Goal: Task Accomplishment & Management: Use online tool/utility

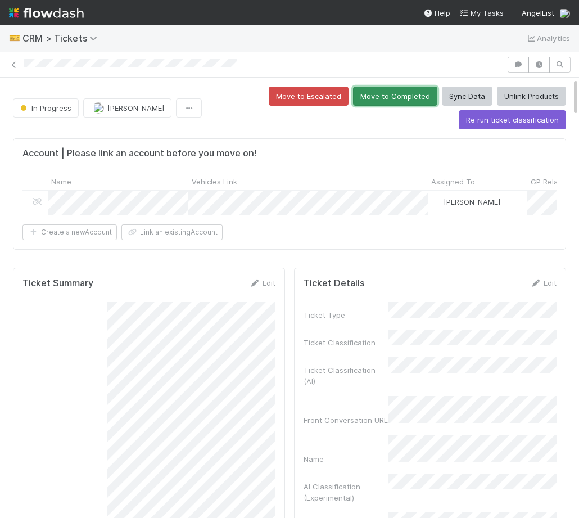
click at [388, 95] on button "Move to Completed" at bounding box center [395, 96] width 84 height 19
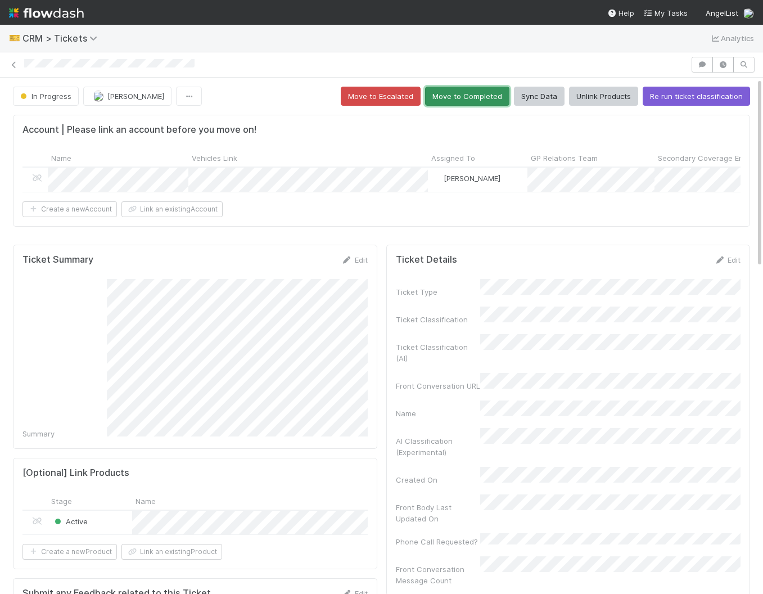
drag, startPoint x: 479, startPoint y: 92, endPoint x: 449, endPoint y: 109, distance: 33.5
click at [479, 92] on button "Move to Completed" at bounding box center [467, 96] width 84 height 19
